Goal: Find contact information: Find contact information

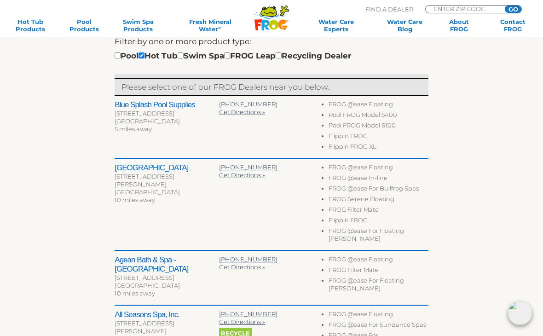
scroll to position [289, 0]
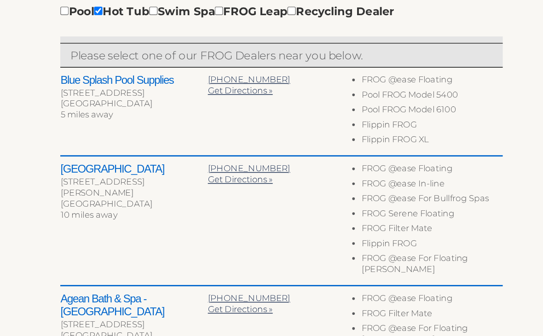
click at [219, 160] on span "614-876-7755" at bounding box center [248, 163] width 58 height 7
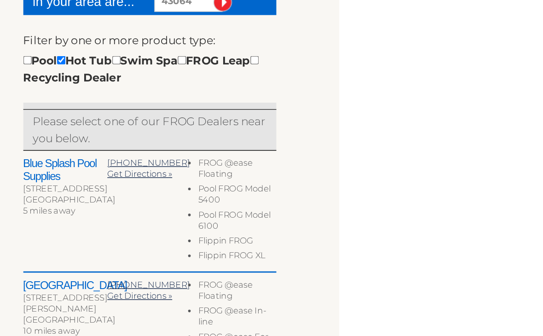
scroll to position [269, 0]
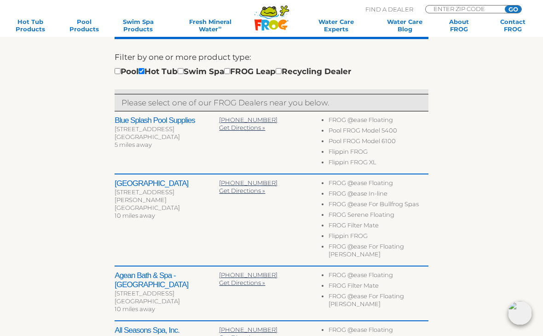
click at [243, 183] on span "614-876-7755" at bounding box center [248, 182] width 58 height 7
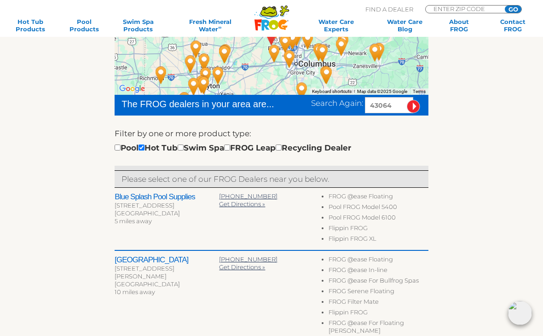
scroll to position [192, 0]
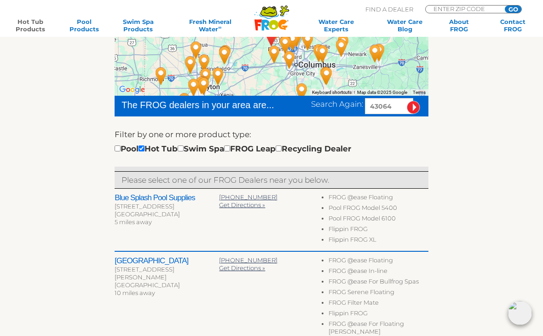
click at [26, 27] on link "Hot Tub Products" at bounding box center [30, 25] width 42 height 15
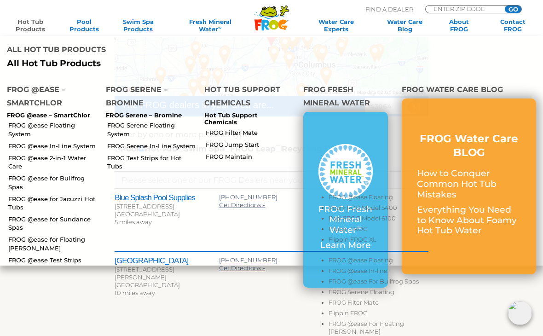
click at [23, 121] on link "FROG @ease Floating System" at bounding box center [53, 129] width 91 height 17
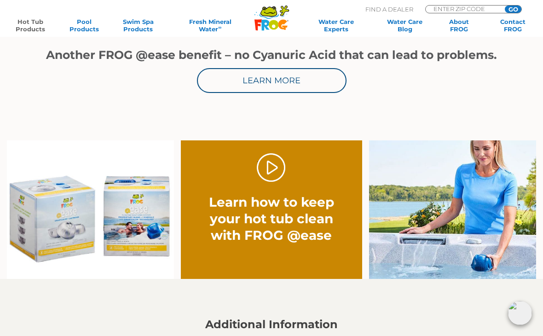
scroll to position [356, 0]
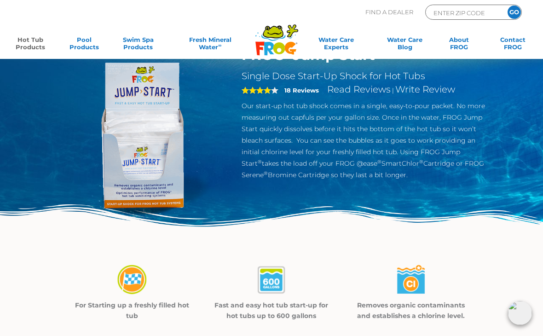
scroll to position [25, 0]
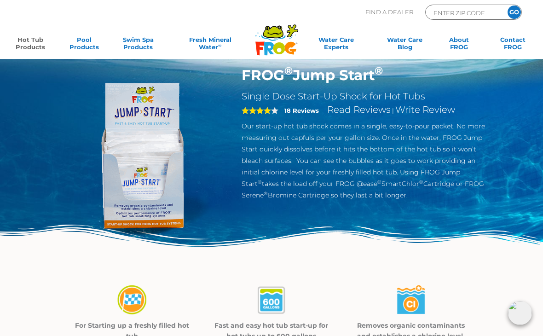
click at [303, 107] on strong "18 Reviews" at bounding box center [302, 110] width 35 height 7
click at [301, 110] on strong "18 Reviews" at bounding box center [302, 110] width 35 height 7
click at [355, 115] on link "Read Reviews" at bounding box center [359, 109] width 64 height 11
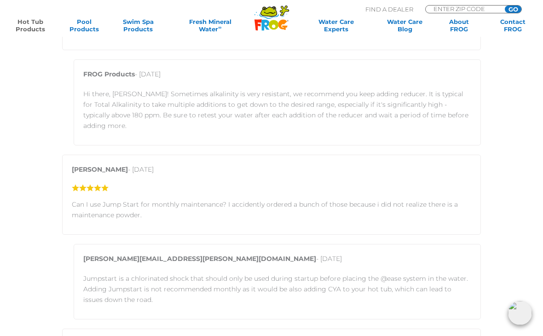
scroll to position [1276, 0]
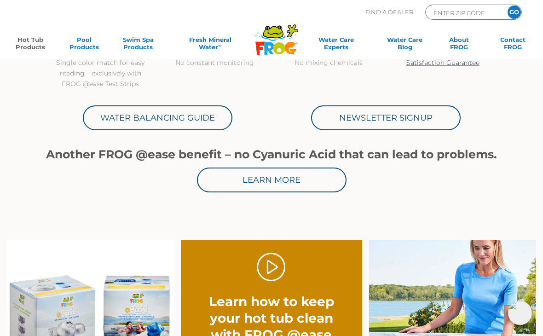
click at [475, 13] on input "ENTER ZIP CODE" at bounding box center [464, 12] width 62 height 11
type input "ENTER ZIP CODE"
type input "43064"
click at [516, 13] on input "GO" at bounding box center [514, 12] width 13 height 13
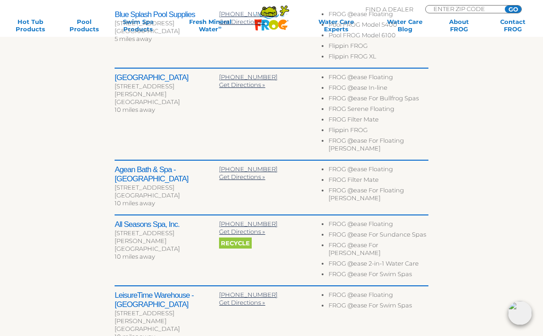
scroll to position [376, 0]
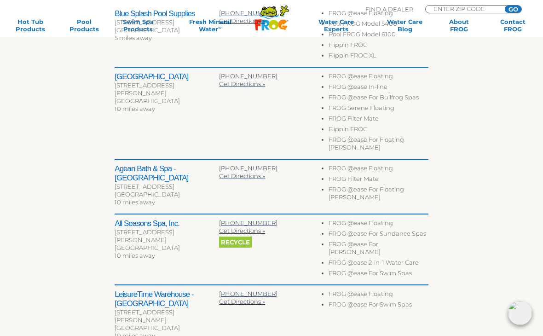
click at [251, 290] on span "440-623-7554" at bounding box center [248, 293] width 58 height 7
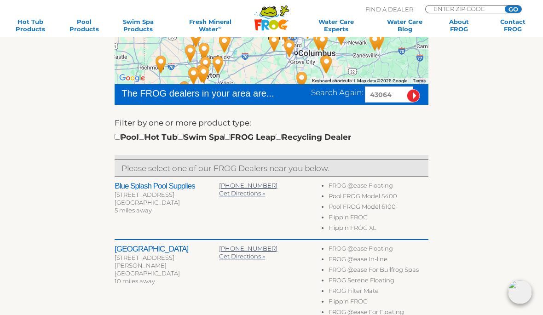
scroll to position [185, 0]
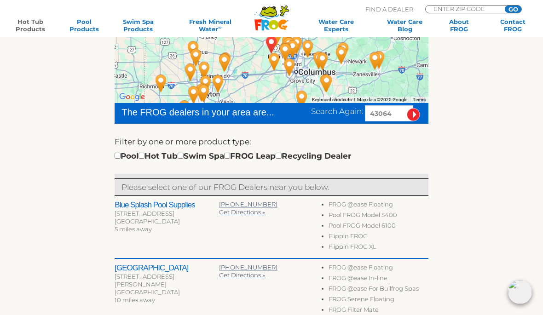
click at [31, 22] on link "Hot Tub Products" at bounding box center [30, 25] width 42 height 15
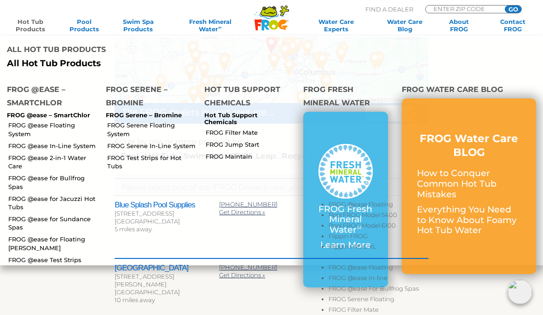
click at [29, 121] on link "FROG @ease Floating System" at bounding box center [53, 129] width 91 height 17
click at [161, 121] on link "FROG Serene Floating System" at bounding box center [152, 129] width 91 height 17
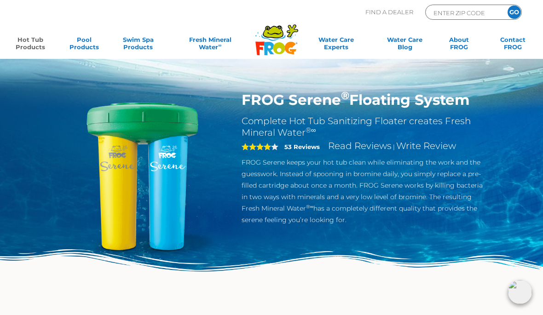
click at [478, 15] on input "ENTER ZIP CODE" at bounding box center [464, 12] width 62 height 11
type input "ENTER ZIP CODE"
type input "43064"
click at [516, 16] on input "GO" at bounding box center [514, 12] width 13 height 13
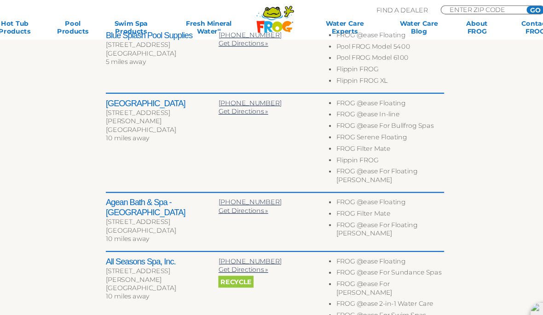
scroll to position [361, 0]
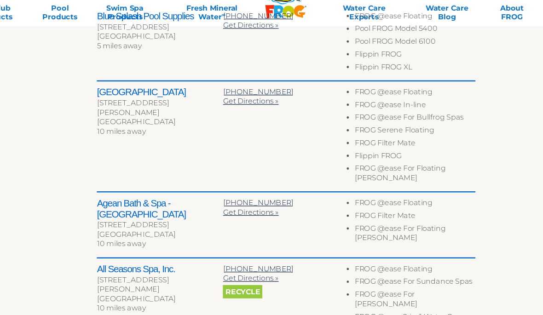
click at [219, 180] on span "[PHONE_NUMBER]" at bounding box center [248, 183] width 58 height 7
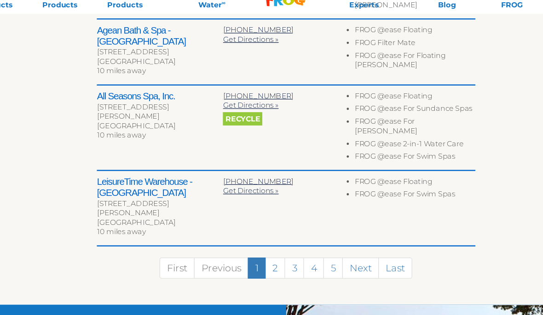
scroll to position [495, 0]
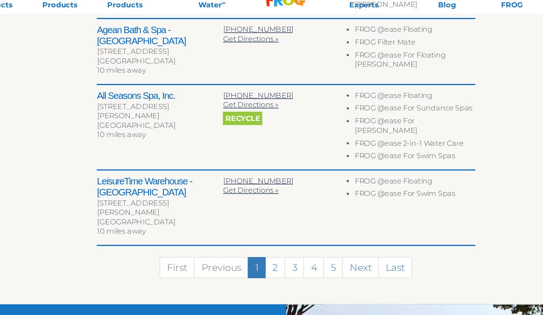
click at [254, 239] on link "2" at bounding box center [262, 247] width 17 height 17
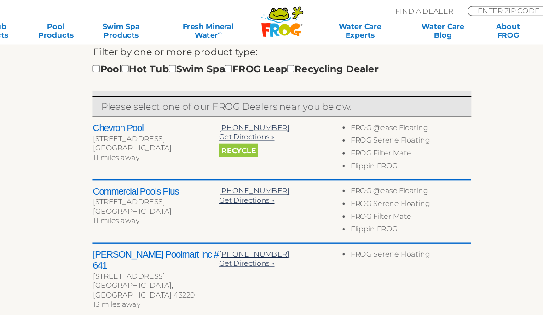
scroll to position [287, 0]
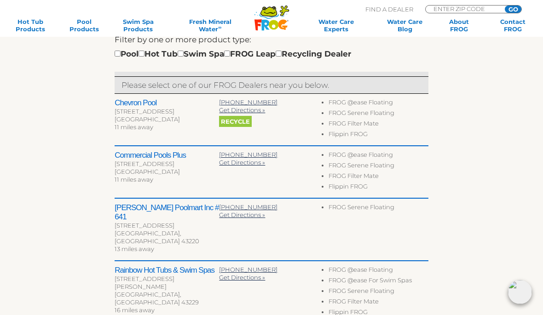
click at [241, 102] on span "[PHONE_NUMBER]" at bounding box center [248, 102] width 58 height 7
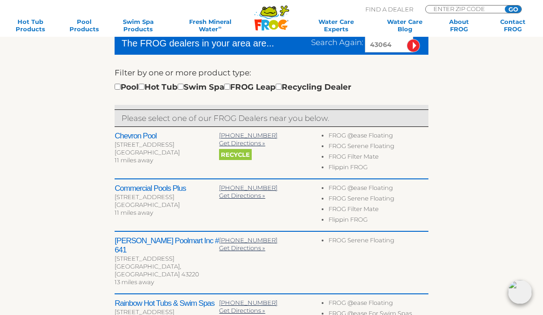
scroll to position [267, 0]
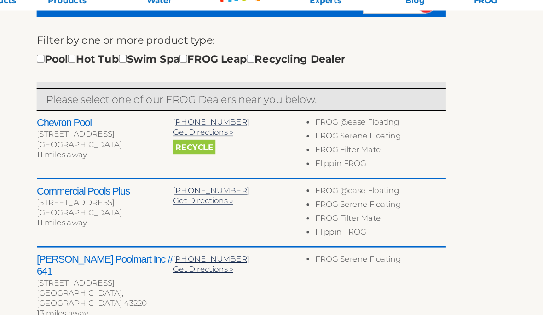
click at [219, 171] on span "[PHONE_NUMBER]" at bounding box center [248, 174] width 58 height 7
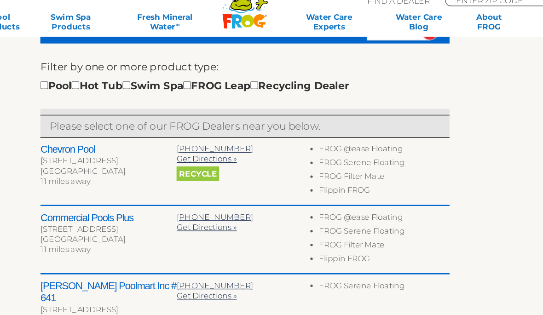
click at [139, 71] on input "checkbox" at bounding box center [142, 74] width 6 height 6
checkbox input "true"
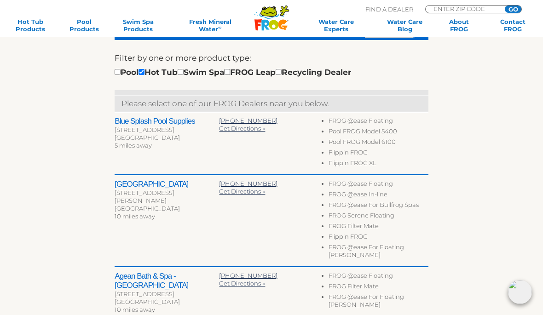
scroll to position [269, 0]
click at [251, 180] on span "[PHONE_NUMBER]" at bounding box center [248, 183] width 58 height 7
